Goal: Task Accomplishment & Management: Complete application form

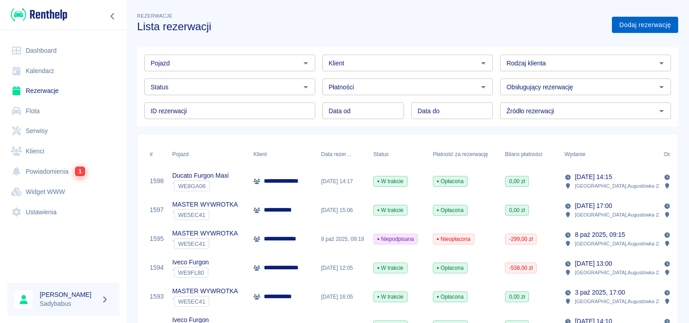
click at [650, 28] on link "Dodaj rezerwację" at bounding box center [645, 25] width 66 height 17
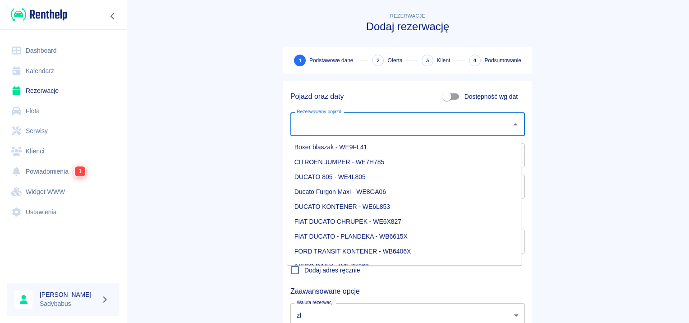
click at [376, 119] on input "Rezerwowany pojazd" at bounding box center [400, 124] width 213 height 16
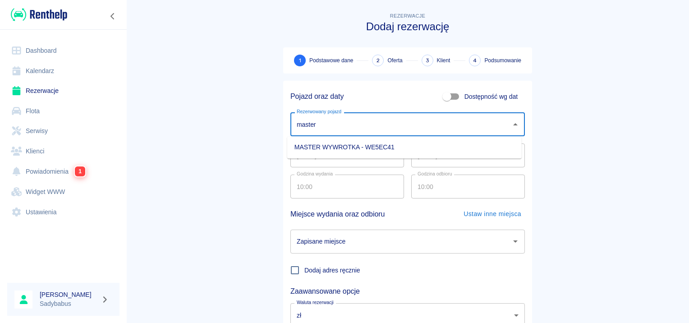
click at [372, 142] on li "MASTER WYWROTKA - WE5EC41" at bounding box center [404, 147] width 234 height 15
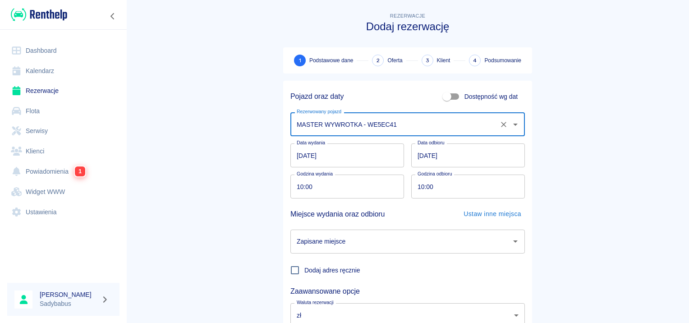
type input "MASTER WYWROTKA - WE5EC41"
click at [298, 187] on input "10:00" at bounding box center [343, 186] width 107 height 24
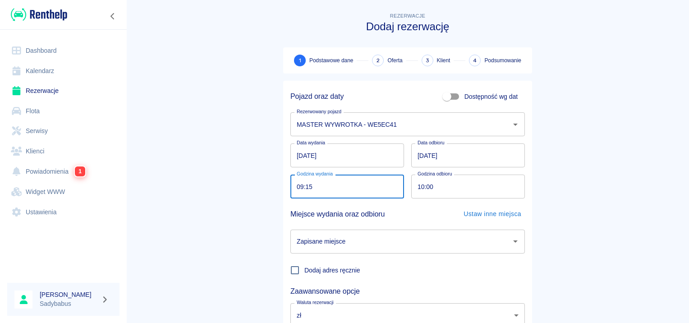
type input "09:15"
click at [416, 188] on input "10:00" at bounding box center [464, 186] width 107 height 24
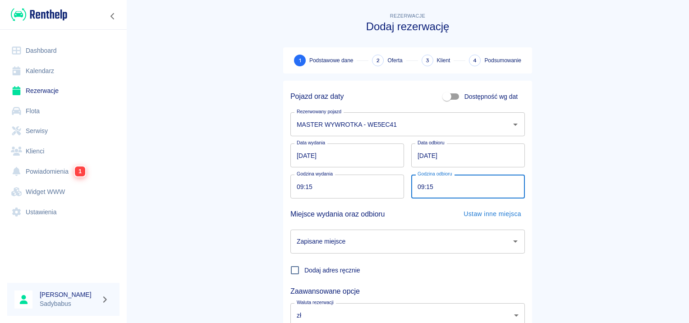
type input "09:15"
click at [357, 228] on div "Zapisane miejsce Zapisane miejsce" at bounding box center [404, 237] width 242 height 31
click at [355, 240] on input "Zapisane miejsce" at bounding box center [400, 242] width 213 height 16
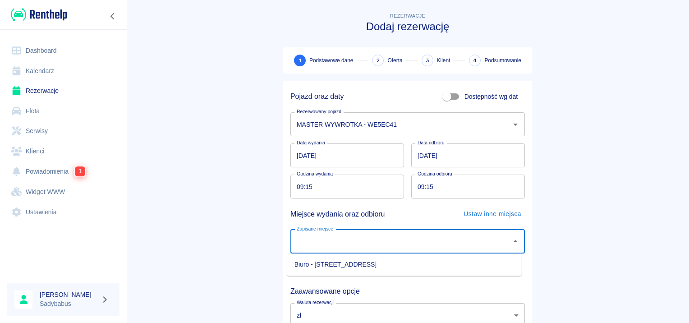
click at [340, 271] on li "Biuro - Warszawa, Augustówka 22A" at bounding box center [404, 264] width 234 height 15
type input "Biuro - Warszawa, Augustówka 22A"
click at [341, 268] on span "Dodaj adres ręcznie" at bounding box center [332, 270] width 56 height 9
click at [304, 268] on input "Dodaj adres ręcznie" at bounding box center [294, 270] width 19 height 19
checkbox input "true"
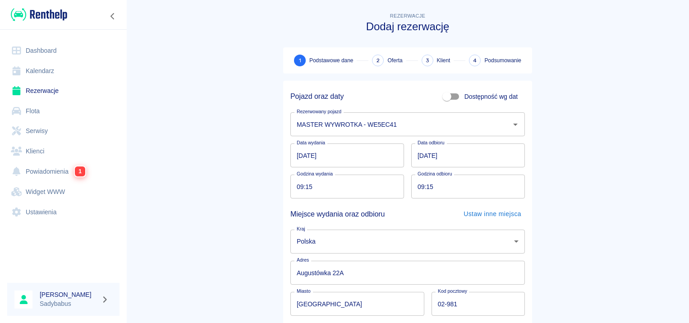
click at [585, 176] on main "Rezerwacje Dodaj rezerwację 1 Podstawowe dane 2 Oferta 3 Klient 4 Podsumowanie …" at bounding box center [407, 219] width 563 height 417
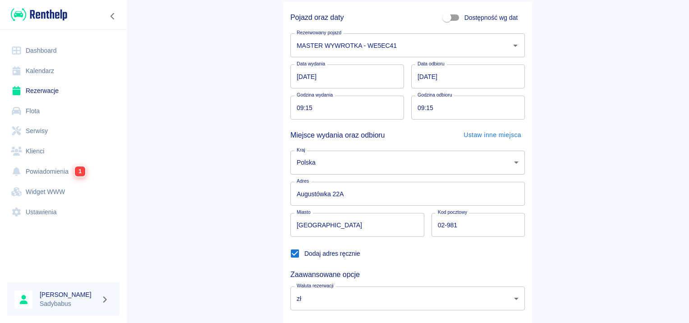
scroll to position [130, 0]
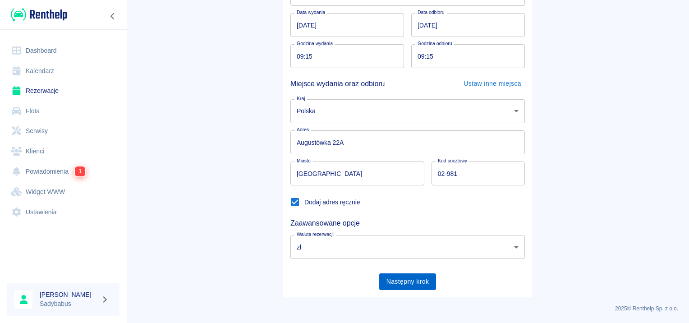
click at [408, 283] on button "Następny krok" at bounding box center [407, 281] width 57 height 17
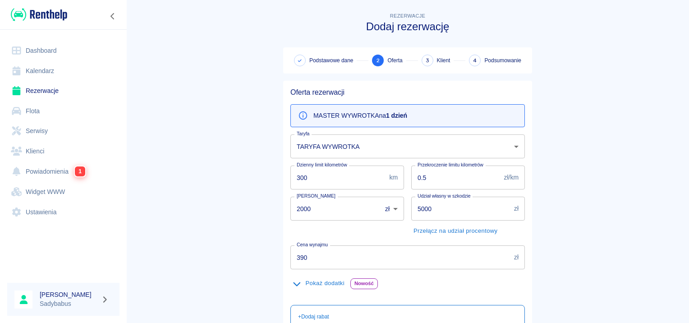
click at [335, 259] on input "390" at bounding box center [400, 257] width 220 height 24
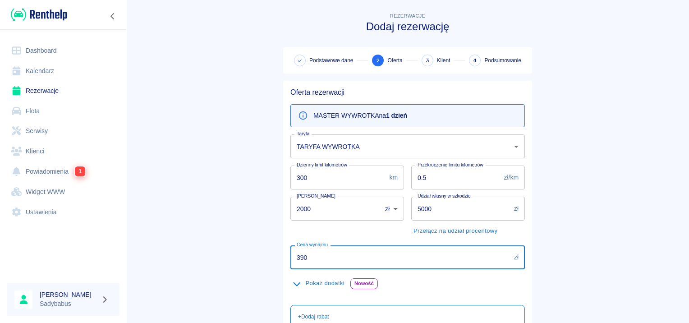
click at [333, 259] on input "390" at bounding box center [400, 257] width 220 height 24
click at [332, 258] on input "390" at bounding box center [400, 257] width 220 height 24
drag, startPoint x: 332, startPoint y: 258, endPoint x: 301, endPoint y: 251, distance: 31.9
click at [301, 251] on input "390" at bounding box center [400, 257] width 220 height 24
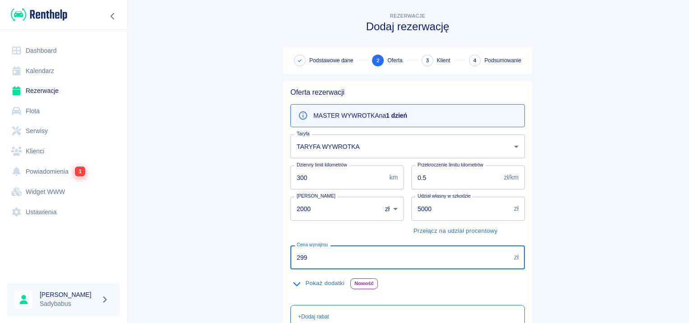
type input "299"
click at [638, 173] on main "Rezerwacje Dodaj rezerwację Podstawowe dane 2 Oferta 3 Klient 4 Podsumowanie Of…" at bounding box center [407, 234] width 563 height 447
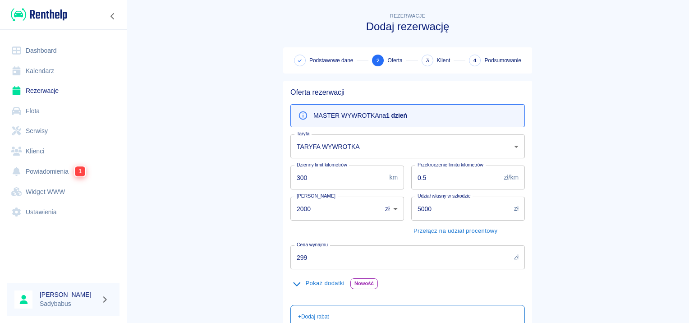
scroll to position [161, 0]
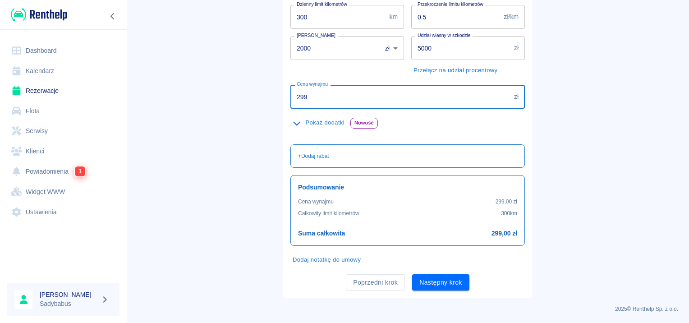
click at [378, 94] on input "299" at bounding box center [400, 97] width 220 height 24
click at [348, 43] on input "2000" at bounding box center [332, 48] width 85 height 24
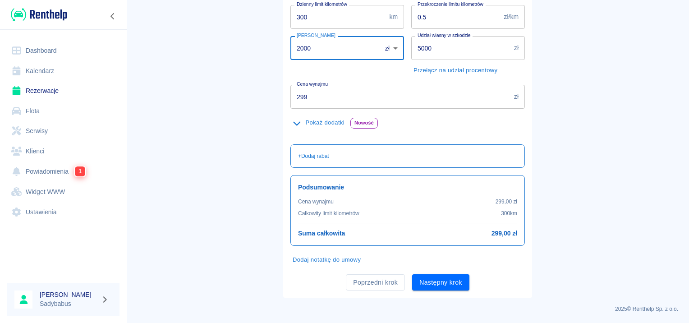
click at [348, 43] on input "2000" at bounding box center [332, 48] width 85 height 24
type input "1500"
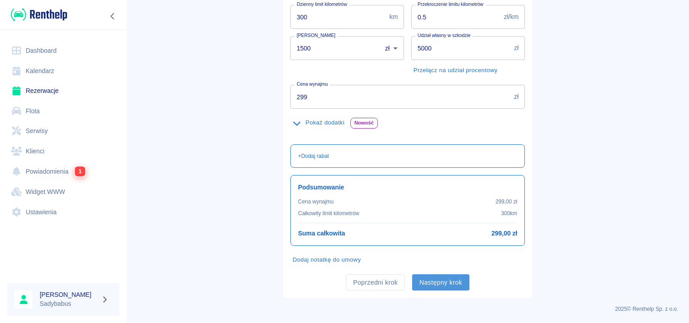
click at [444, 278] on button "Następny krok" at bounding box center [440, 282] width 57 height 17
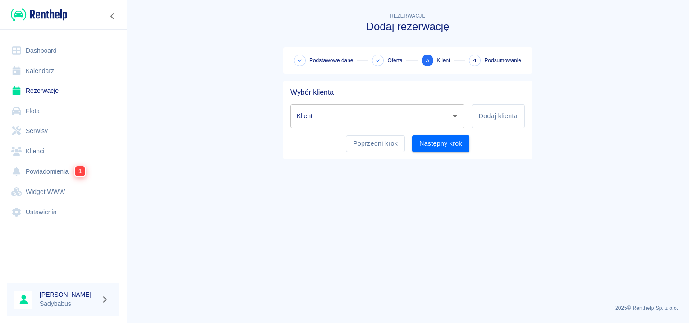
click at [367, 119] on input "Klient" at bounding box center [370, 116] width 152 height 16
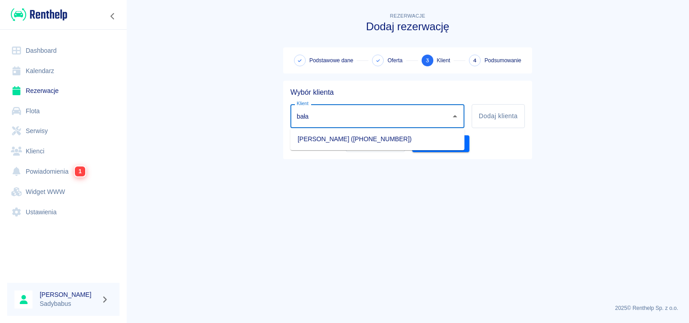
click at [365, 147] on ul "Zbigniew Bałaż (+48508764342)" at bounding box center [377, 139] width 174 height 22
click at [361, 141] on li "Zbigniew Bałaż (+48508764342)" at bounding box center [377, 139] width 174 height 15
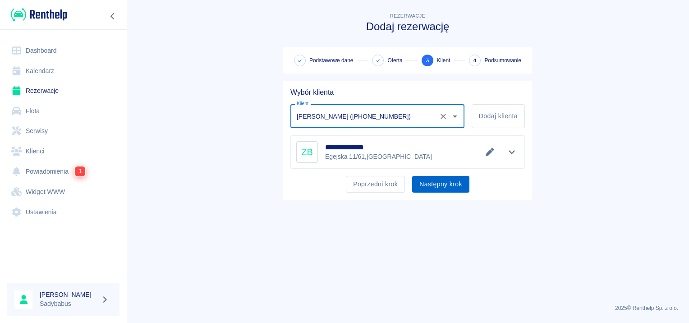
type input "Zbigniew Bałaż (+48508764342)"
click at [448, 187] on button "Następny krok" at bounding box center [440, 184] width 57 height 17
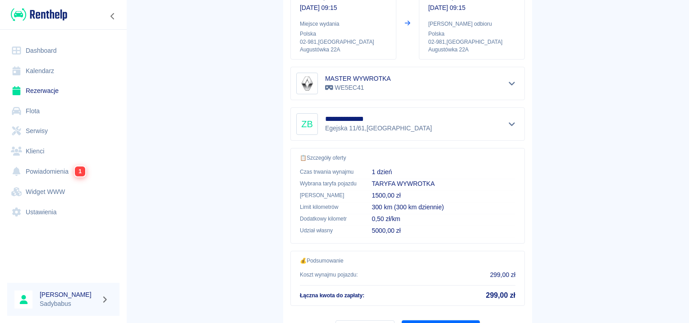
scroll to position [162, 0]
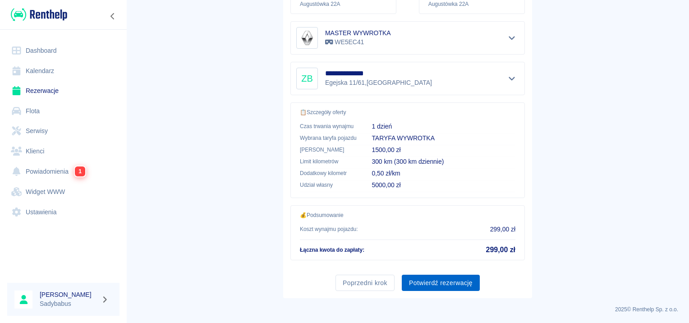
click at [427, 279] on button "Potwierdź rezerwację" at bounding box center [441, 283] width 78 height 17
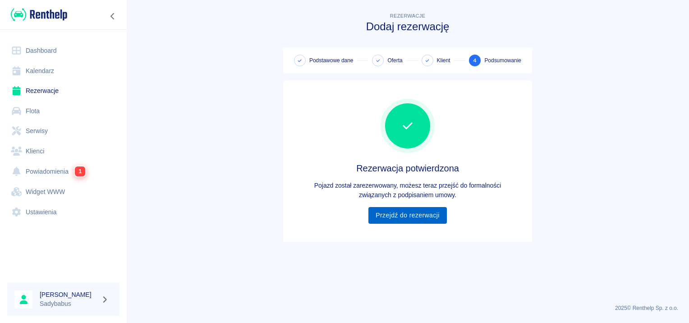
click at [411, 216] on link "Przejdź do rezerwacji" at bounding box center [407, 215] width 78 height 17
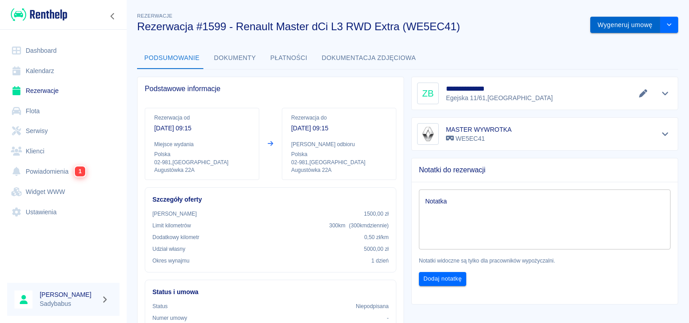
click at [614, 27] on button "Wygeneruj umowę" at bounding box center [625, 25] width 70 height 17
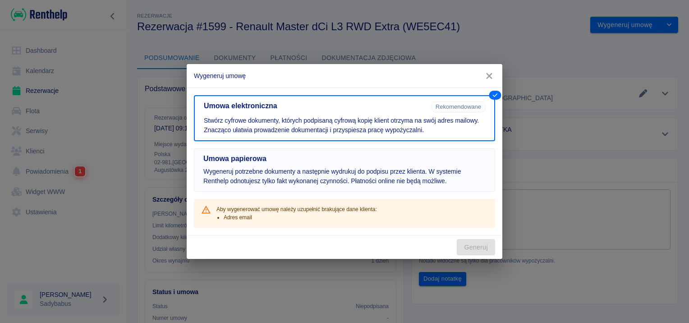
click at [348, 170] on p "Wygeneruj potrzebne dokumenty a następnie wydrukuj do podpisu przez klienta. W …" at bounding box center [344, 176] width 282 height 19
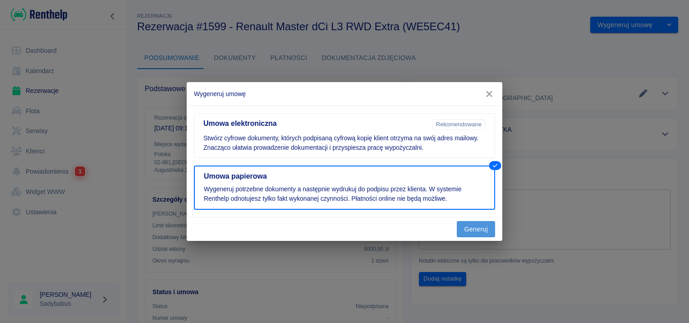
click at [473, 229] on button "Generuj" at bounding box center [476, 229] width 38 height 17
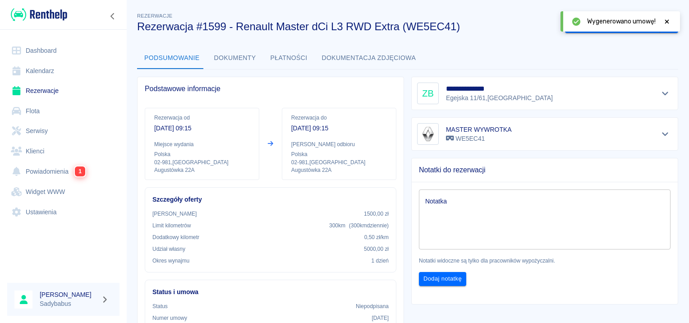
click at [672, 24] on div "Wygenerowano umowę!" at bounding box center [619, 21] width 119 height 20
click at [666, 22] on icon at bounding box center [667, 21] width 4 height 4
click at [621, 27] on button "Oznacz: umowa podpisana" at bounding box center [612, 25] width 95 height 17
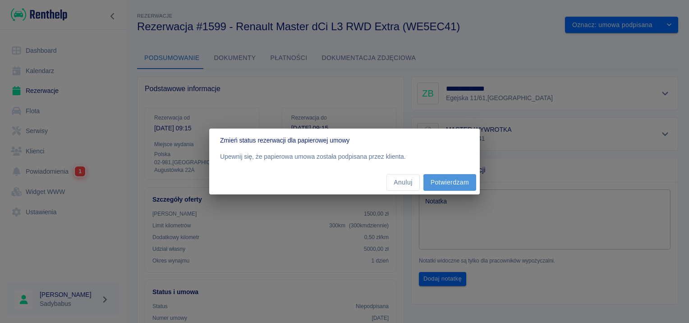
click at [453, 178] on button "Potwierdzam" at bounding box center [449, 182] width 53 height 17
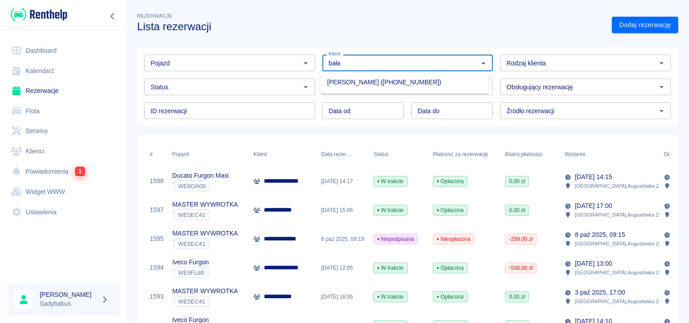
click at [364, 87] on li "[PERSON_NAME] ([PHONE_NUMBER])" at bounding box center [404, 82] width 169 height 15
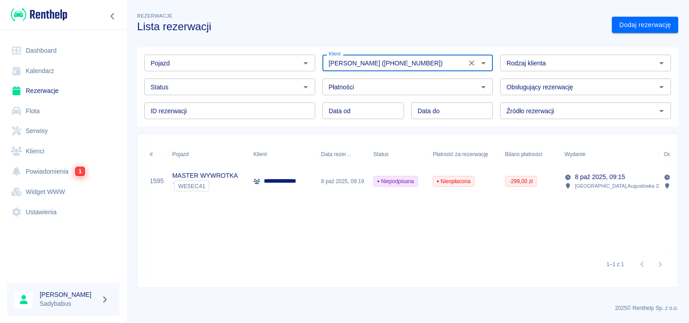
type input "[PERSON_NAME] ([PHONE_NUMBER])"
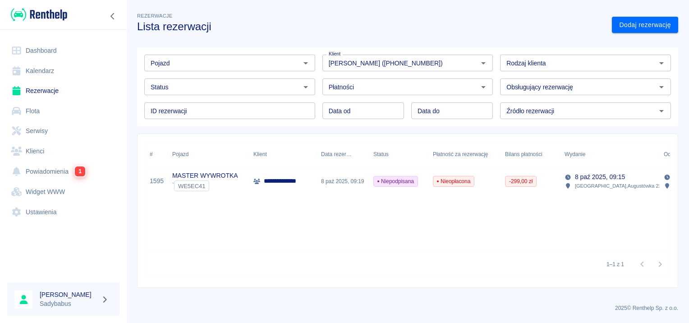
click at [310, 179] on div "**********" at bounding box center [283, 181] width 68 height 29
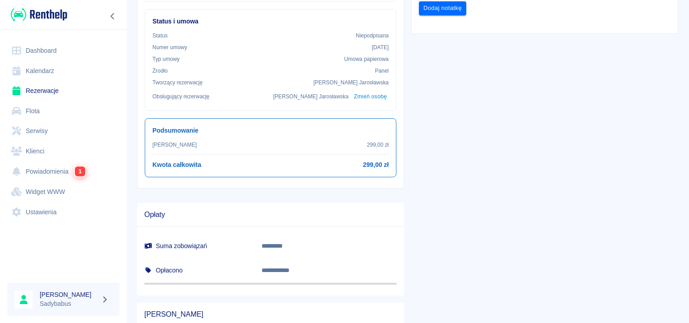
scroll to position [341, 0]
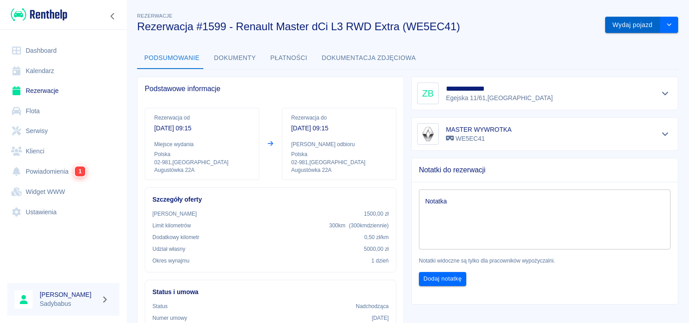
click at [612, 27] on button "Wydaj pojazd" at bounding box center [632, 25] width 55 height 17
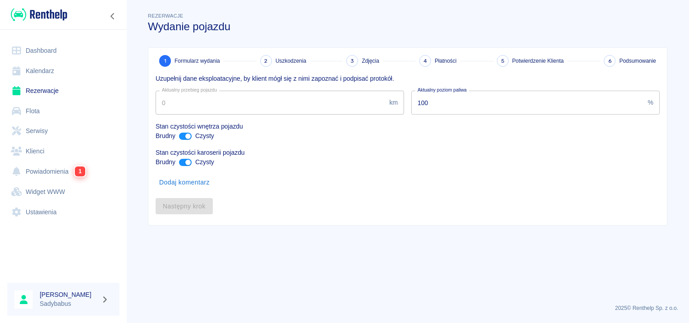
type input "122818"
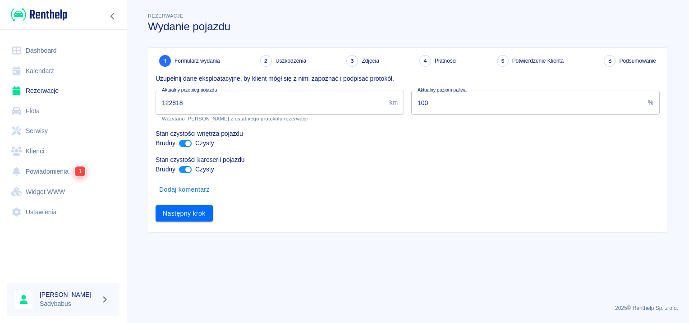
click at [174, 103] on input "122818" at bounding box center [271, 103] width 230 height 24
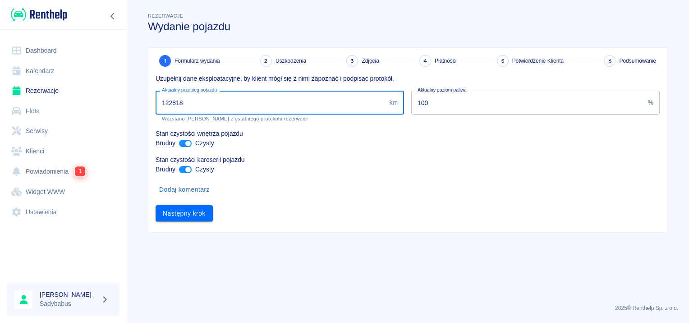
click at [174, 103] on input "122818" at bounding box center [271, 103] width 230 height 24
click at [569, 94] on input "100" at bounding box center [527, 103] width 233 height 24
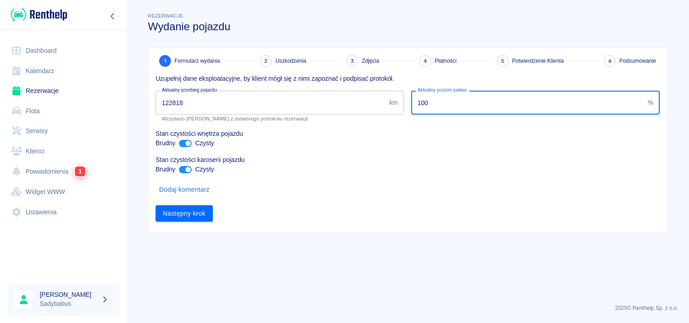
click at [569, 94] on input "100" at bounding box center [527, 103] width 233 height 24
type input "5"
click at [237, 99] on input "122818" at bounding box center [271, 103] width 230 height 24
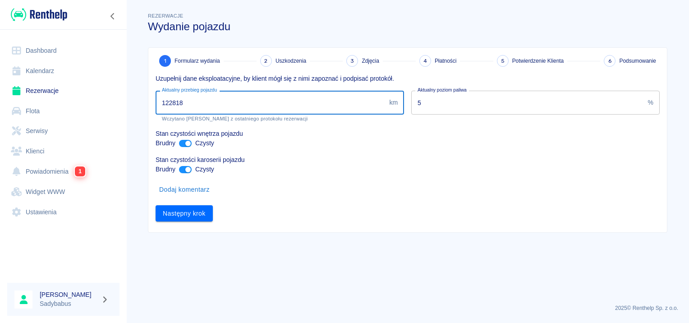
click at [237, 99] on input "122818" at bounding box center [271, 103] width 230 height 24
type input "124096"
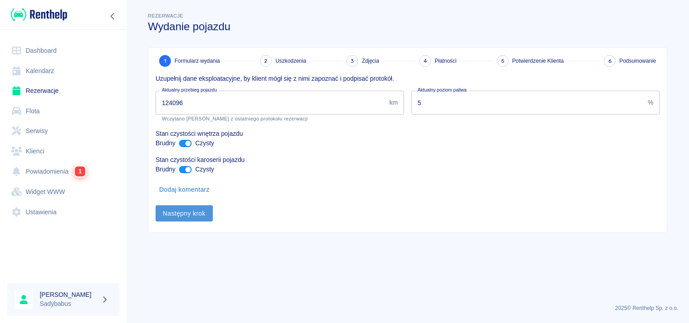
click at [191, 207] on button "Następny krok" at bounding box center [184, 213] width 57 height 17
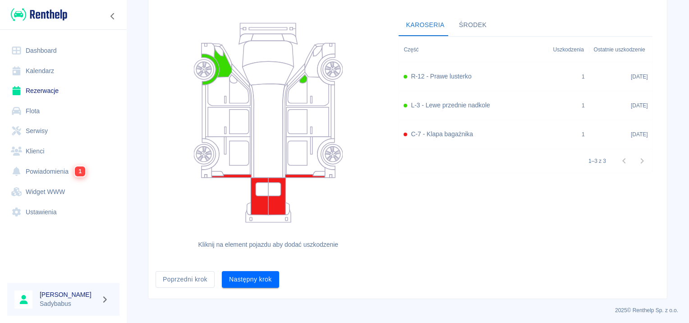
scroll to position [83, 0]
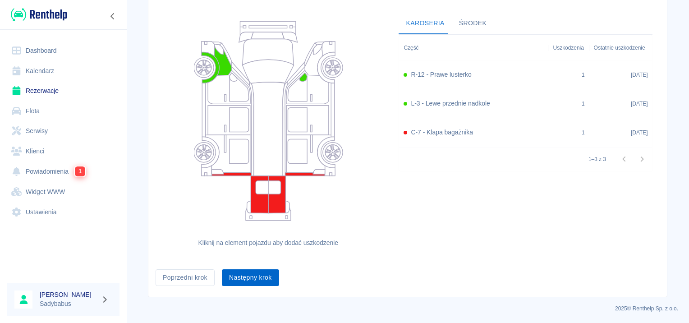
click at [271, 274] on button "Następny krok" at bounding box center [250, 277] width 57 height 17
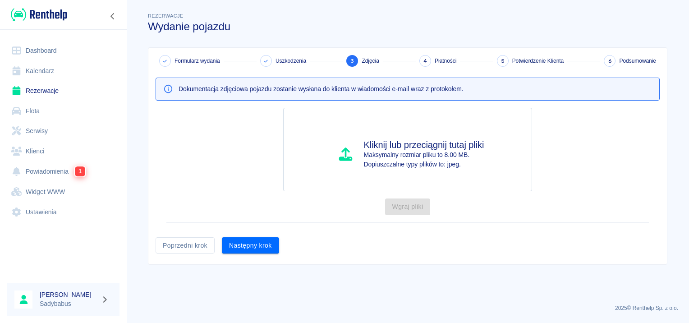
scroll to position [0, 0]
click at [262, 251] on button "Następny krok" at bounding box center [250, 245] width 57 height 17
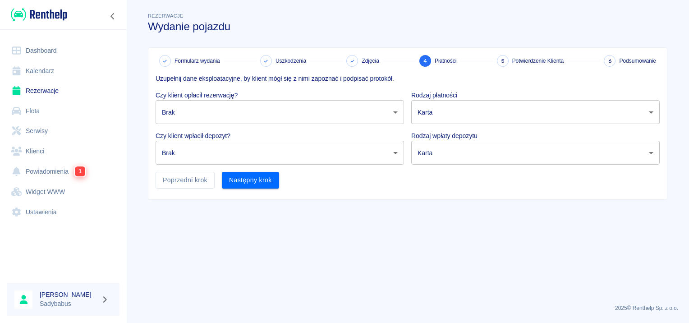
click at [232, 114] on body "Używamy plików Cookies, by zapewnić Ci najlepsze możliwe doświadczenie. Aby dow…" at bounding box center [344, 161] width 689 height 323
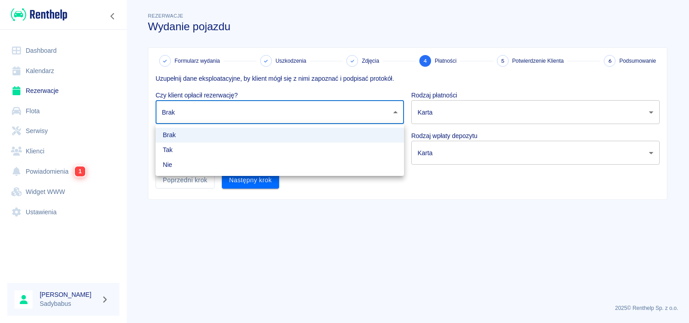
click at [217, 152] on li "Tak" at bounding box center [280, 149] width 248 height 15
type input "true"
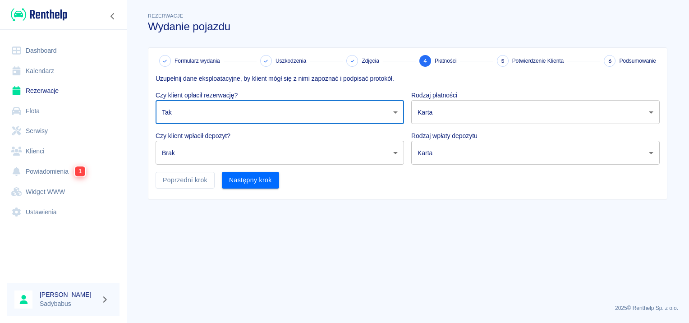
click at [215, 157] on body "Używamy plików Cookies, by zapewnić Ci najlepsze możliwe doświadczenie. Aby dow…" at bounding box center [344, 161] width 689 height 323
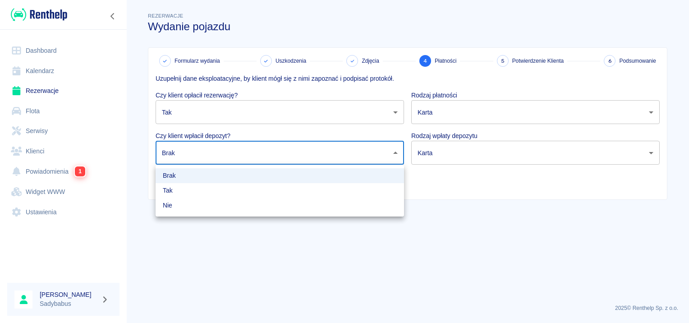
click at [207, 191] on li "Tak" at bounding box center [280, 190] width 248 height 15
type input "true"
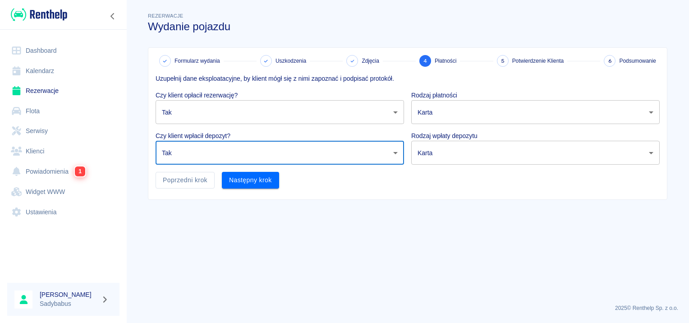
click at [436, 98] on p "Rodzaj płatności" at bounding box center [535, 95] width 248 height 9
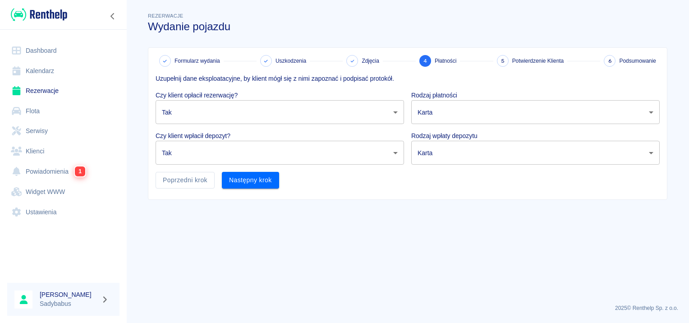
click at [439, 115] on body "Używamy plików Cookies, by zapewnić Ci najlepsze możliwe doświadczenie. Aby dow…" at bounding box center [344, 161] width 689 height 323
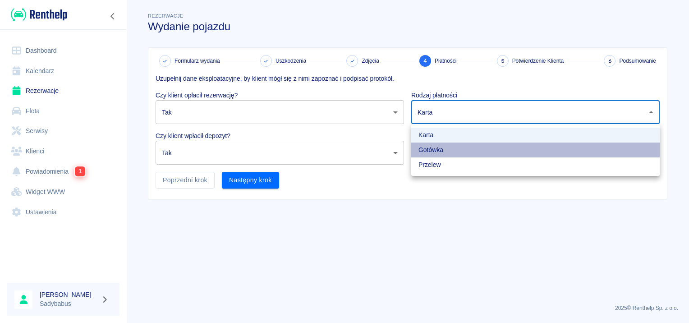
click at [436, 147] on li "Gotówka" at bounding box center [535, 149] width 248 height 15
type input "cash"
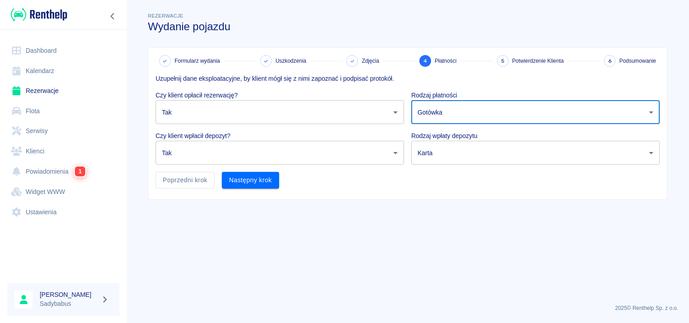
click at [435, 155] on body "Używamy plików Cookies, by zapewnić Ci najlepsze możliwe doświadczenie. Aby dow…" at bounding box center [344, 161] width 689 height 323
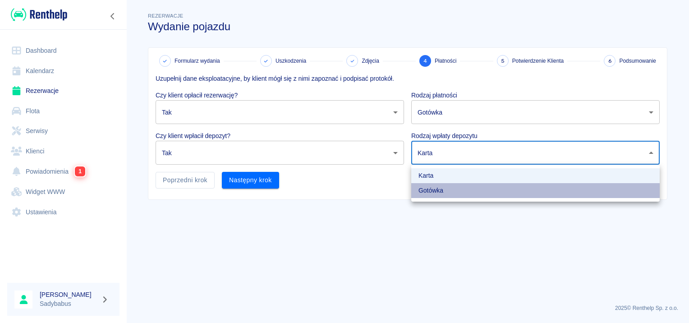
click at [433, 190] on li "Gotówka" at bounding box center [535, 190] width 248 height 15
type input "cash"
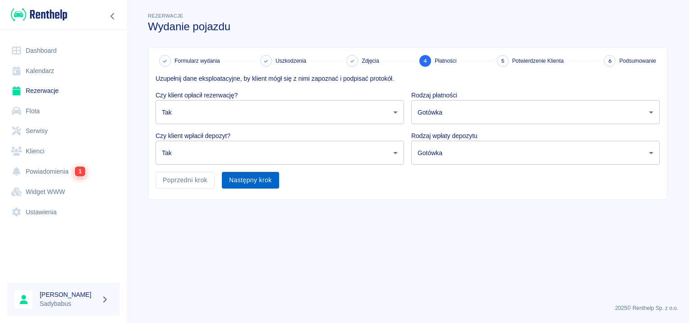
click at [261, 173] on button "Następny krok" at bounding box center [250, 180] width 57 height 17
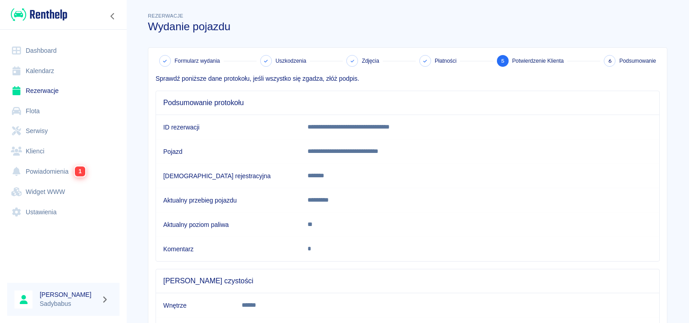
scroll to position [79, 0]
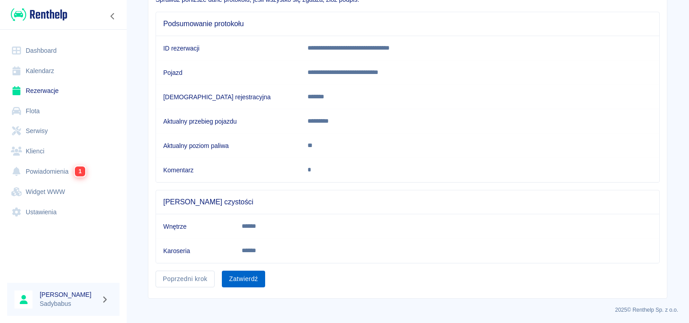
click at [250, 279] on button "Zatwierdź" at bounding box center [243, 279] width 43 height 17
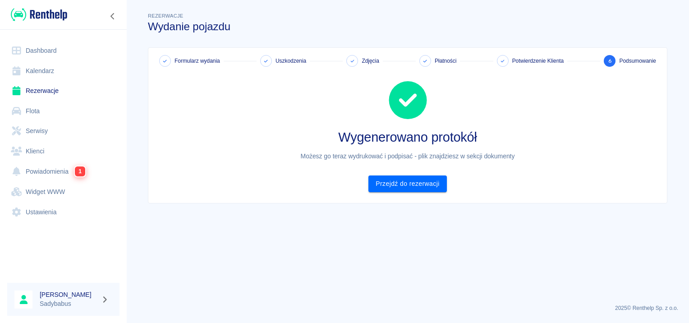
scroll to position [0, 0]
click at [411, 186] on link "Przejdź do rezerwacji" at bounding box center [407, 183] width 78 height 17
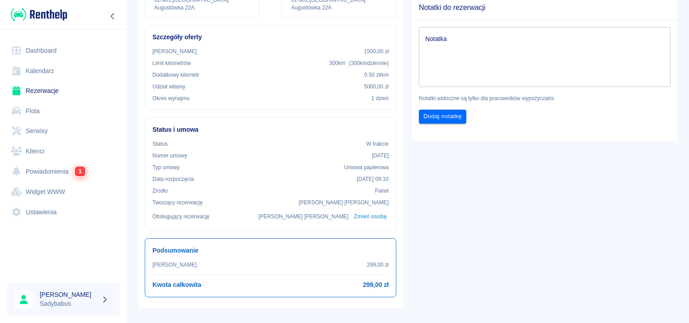
scroll to position [45, 0]
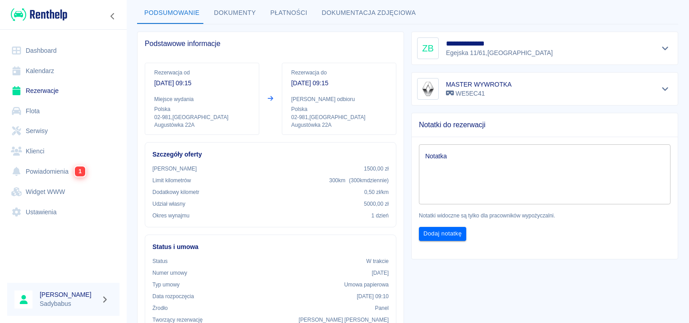
drag, startPoint x: 222, startPoint y: 7, endPoint x: 227, endPoint y: 9, distance: 5.9
click at [223, 7] on button "Dokumenty" at bounding box center [235, 13] width 56 height 22
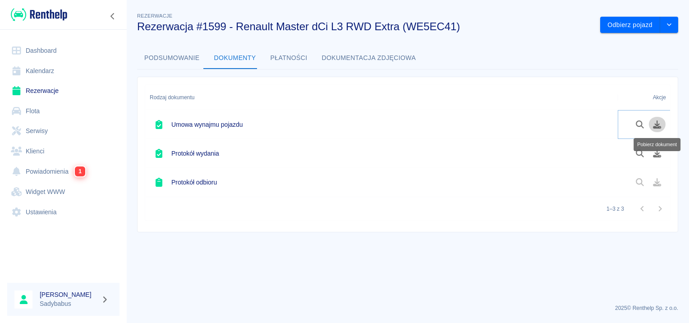
click at [653, 126] on icon "Pobierz dokument" at bounding box center [657, 124] width 8 height 8
click at [655, 151] on icon "Pobierz dokument" at bounding box center [657, 153] width 10 height 8
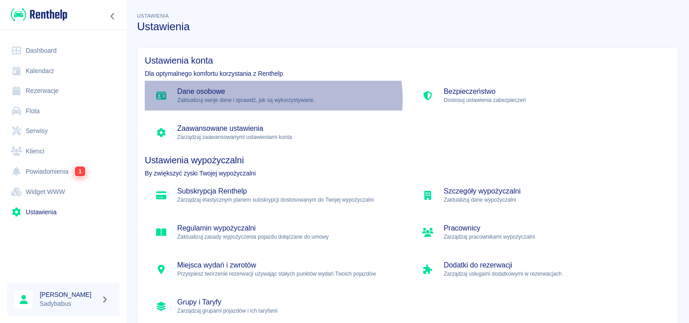
click at [260, 99] on p "Zaktualizuj swoje dane i sprawdź, jak są wykorzystywane." at bounding box center [287, 100] width 220 height 8
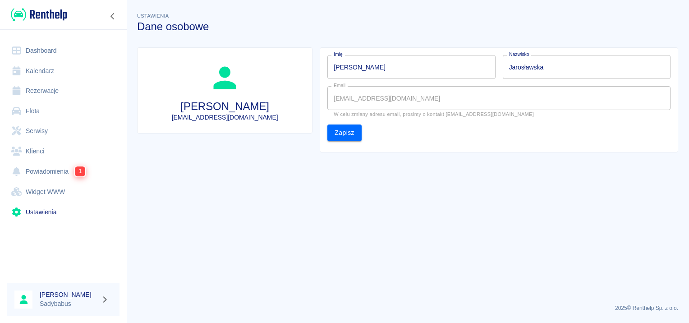
click at [389, 60] on input "Anna" at bounding box center [411, 67] width 168 height 24
type input "Natalia"
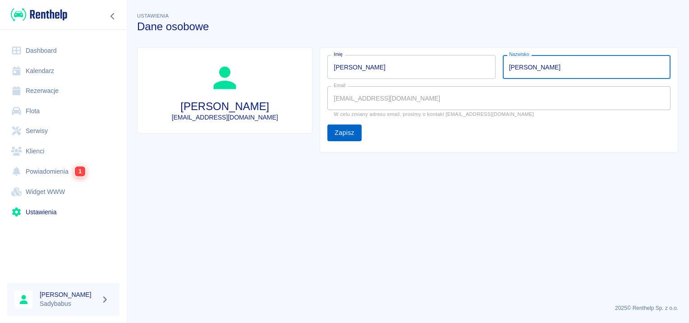
type input "Wichman"
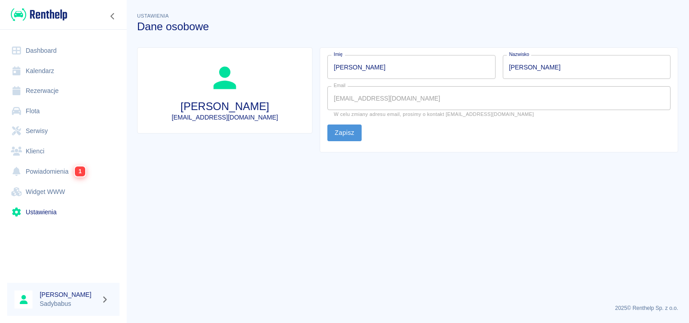
click at [358, 134] on button "Zapisz" at bounding box center [344, 132] width 34 height 17
